Goal: Obtain resource: Download file/media

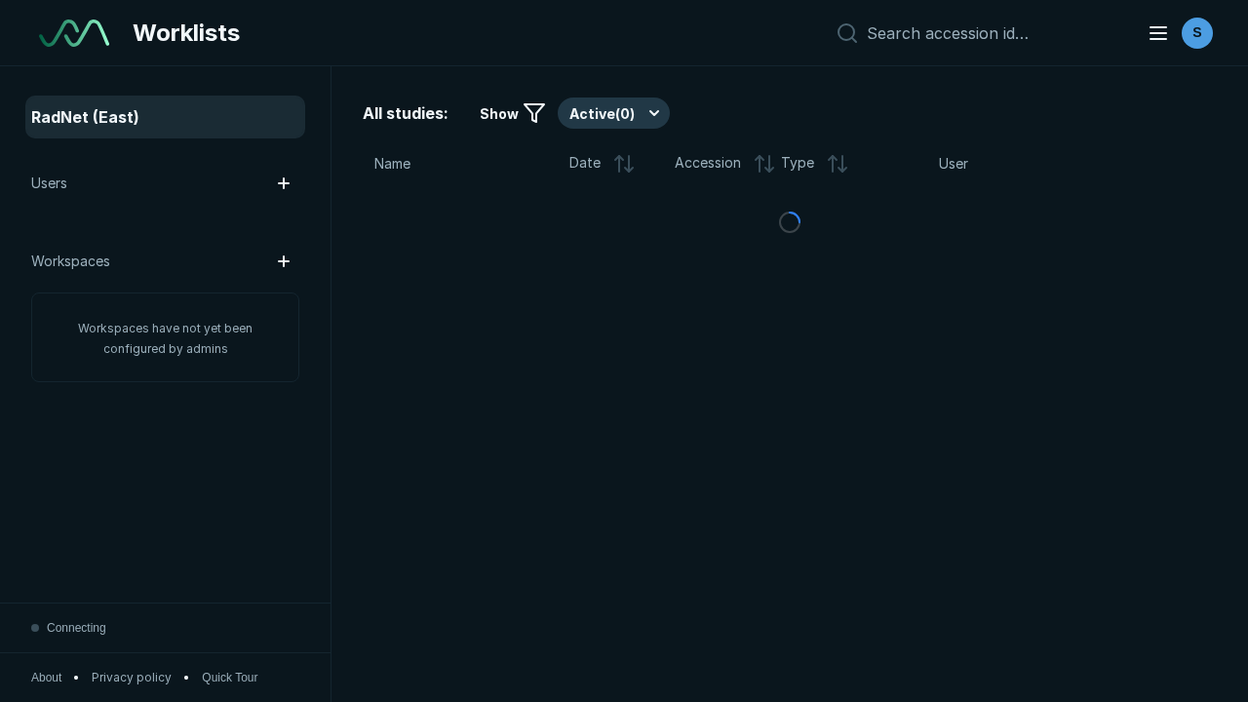
scroll to position [5012, 6317]
